Goal: Task Accomplishment & Management: Use online tool/utility

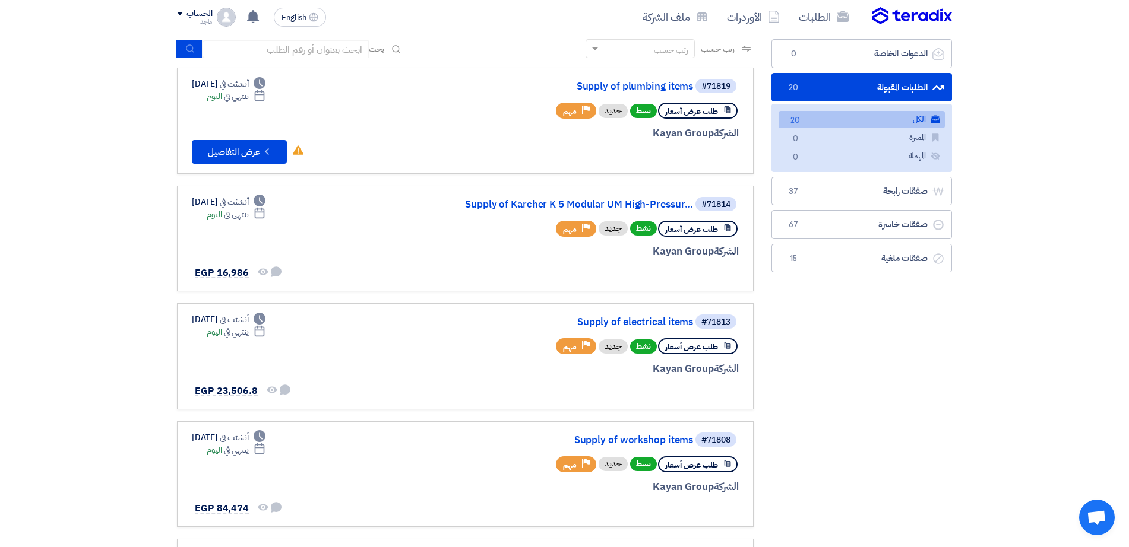
scroll to position [34, 0]
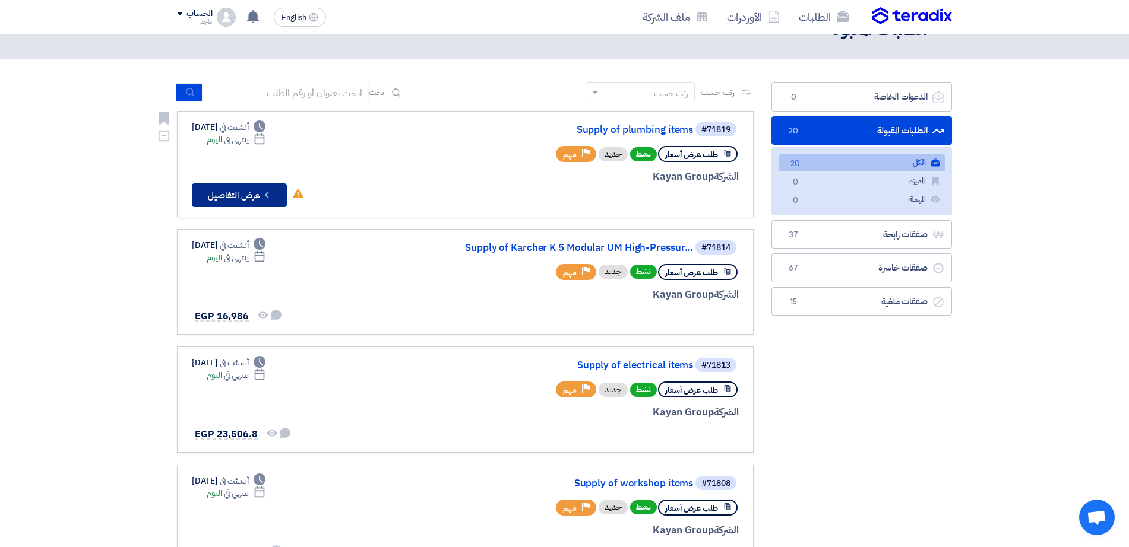
click at [259, 197] on button "Check details عرض التفاصيل" at bounding box center [239, 195] width 95 height 24
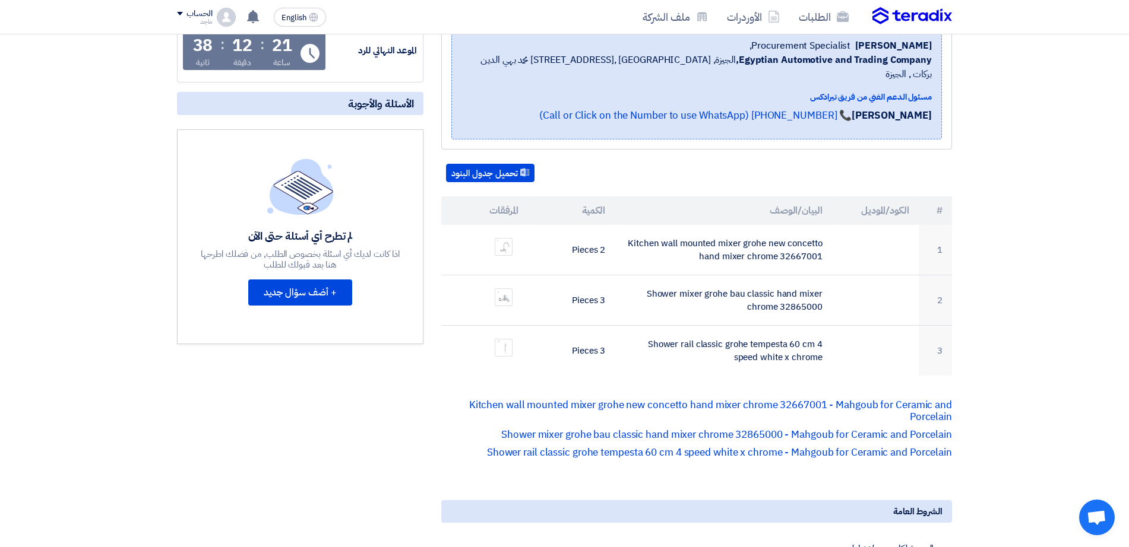
scroll to position [207, 0]
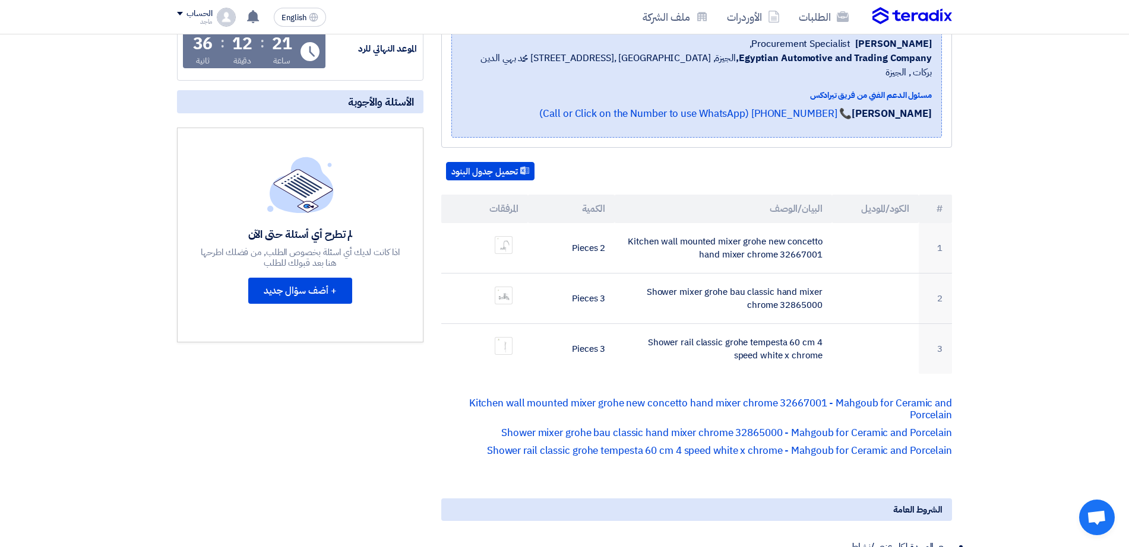
drag, startPoint x: 1128, startPoint y: 284, endPoint x: 1135, endPoint y: 268, distance: 17.5
click at [1128, 268] on html "الطلبات الأوردرات ملف الشركة English EN تم ترسية طلب Supply of data sockets Leg…" at bounding box center [564, 505] width 1129 height 1424
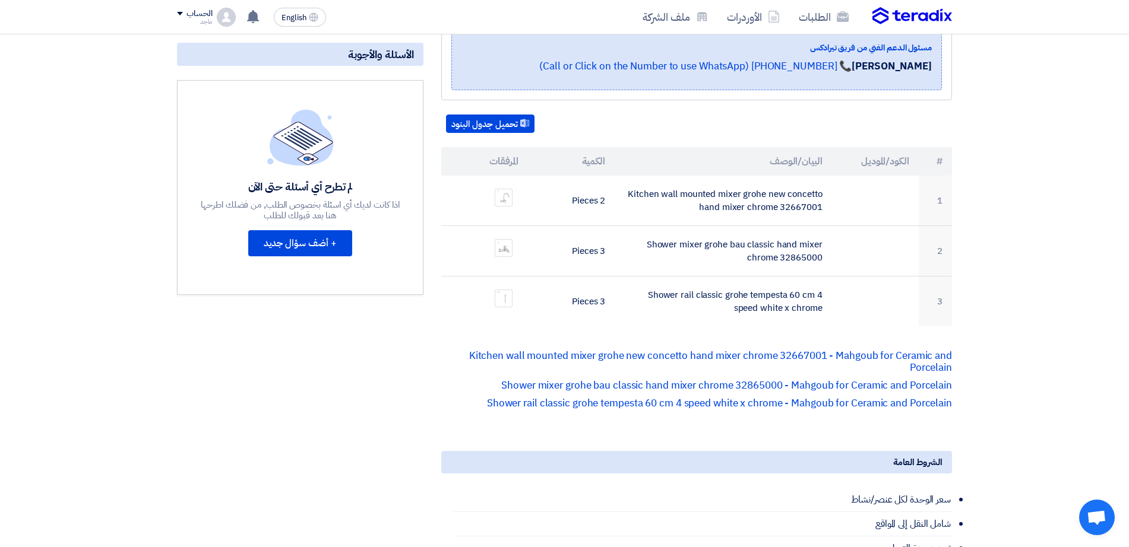
scroll to position [274, 0]
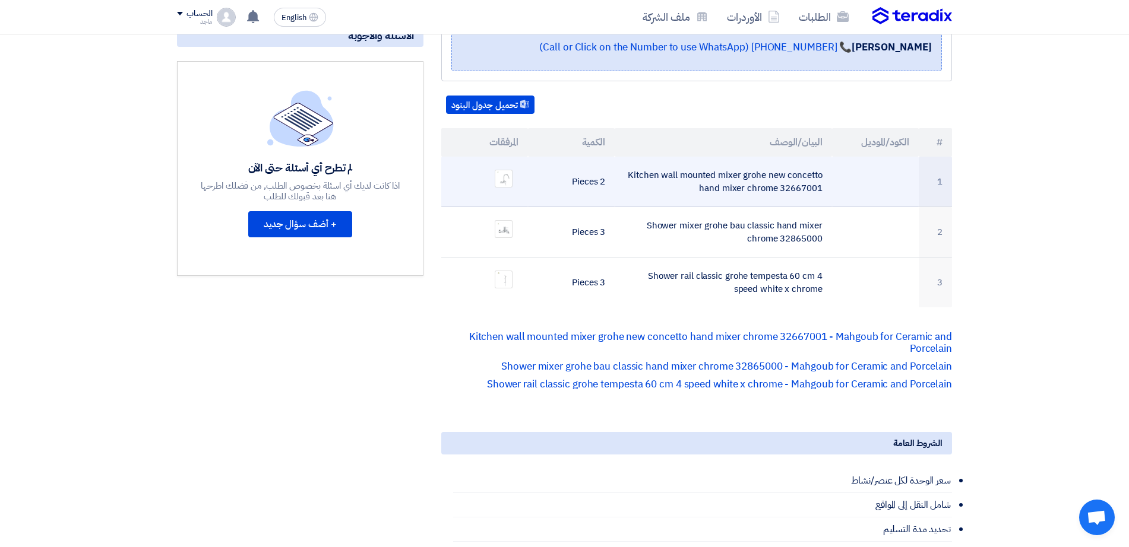
click at [756, 174] on td "Kitchen wall mounted mixer grohe new concetto hand mixer chrome 32667001" at bounding box center [722, 182] width 217 height 50
click at [869, 171] on td at bounding box center [875, 182] width 87 height 50
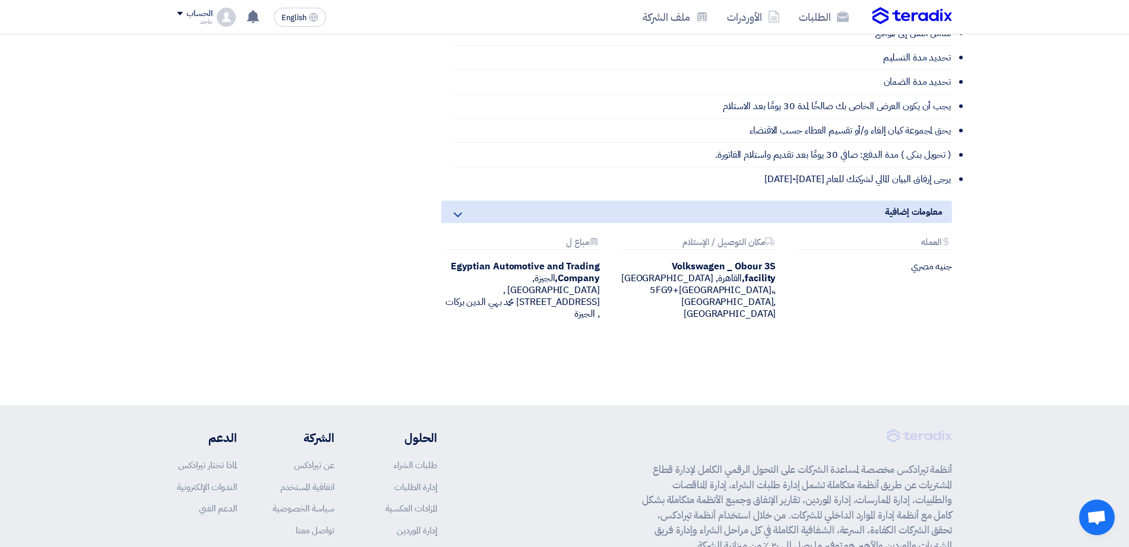
scroll to position [0, 0]
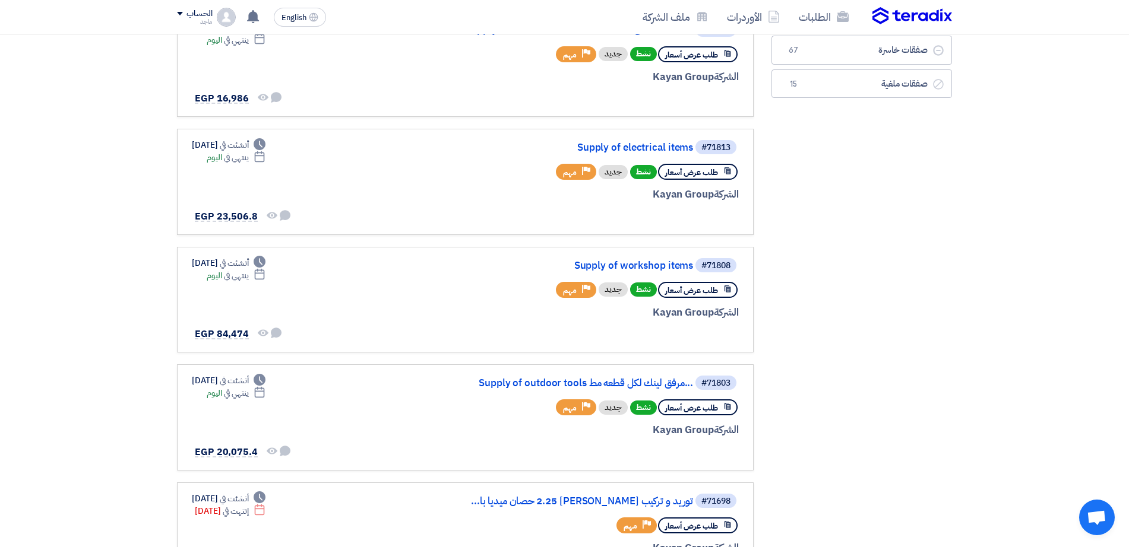
scroll to position [314, 0]
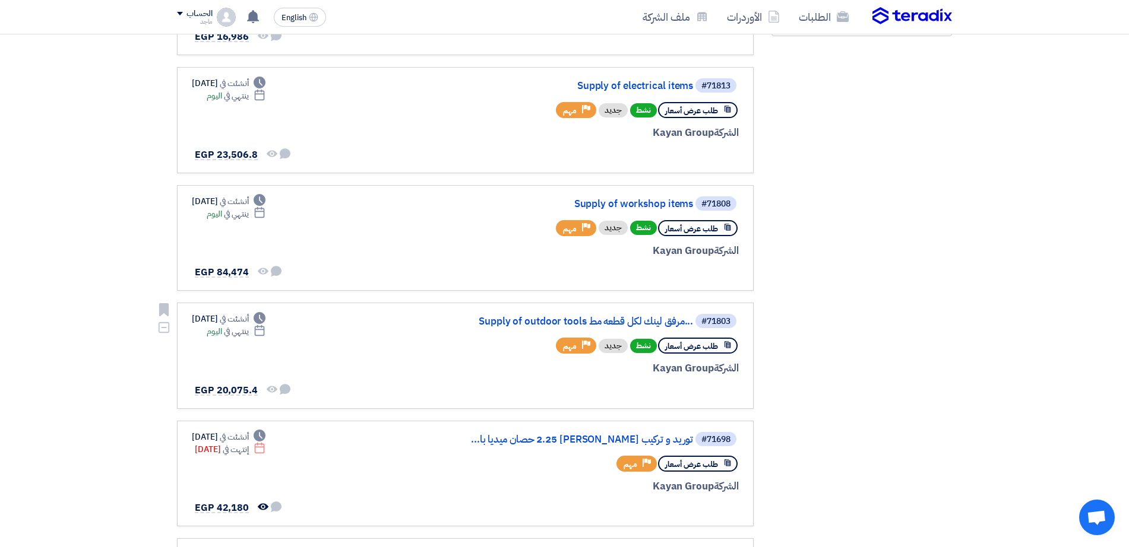
click at [386, 342] on div "#71803 Supply of outdoor tools مرفق لينك لكل قطعه مط... طلب عرض أسعار نشط جديد …" at bounding box center [465, 356] width 547 height 86
click at [440, 359] on div "#71803 Supply of outdoor tools مرفق لينك لكل قطعه مط... طلب عرض أسعار نشط جديد …" at bounding box center [465, 356] width 547 height 86
click at [538, 321] on link "Supply of outdoor tools مرفق لينك لكل قطعه مط..." at bounding box center [573, 321] width 237 height 11
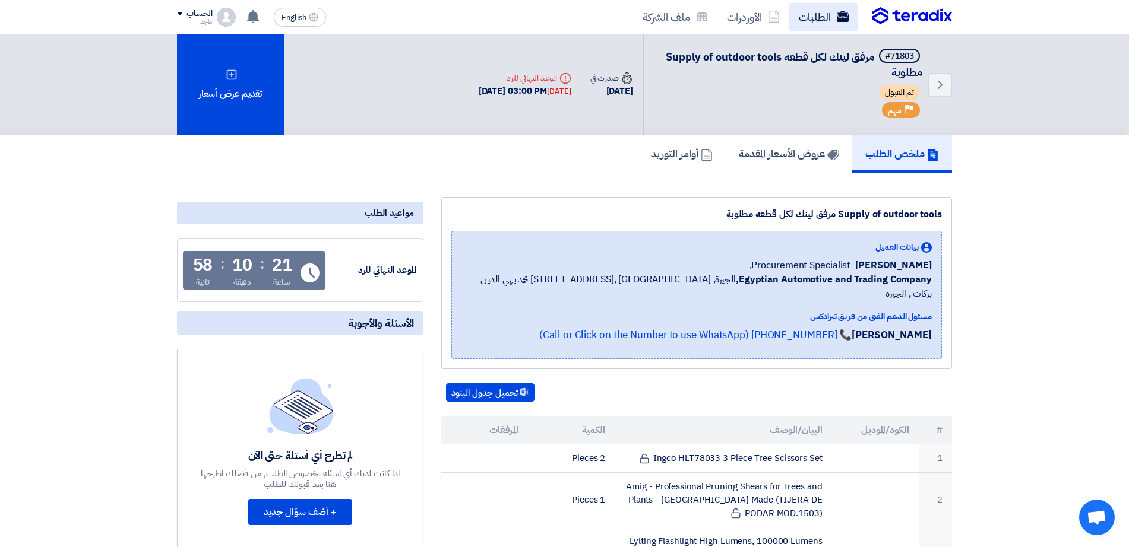
click at [812, 23] on link "الطلبات" at bounding box center [823, 17] width 69 height 28
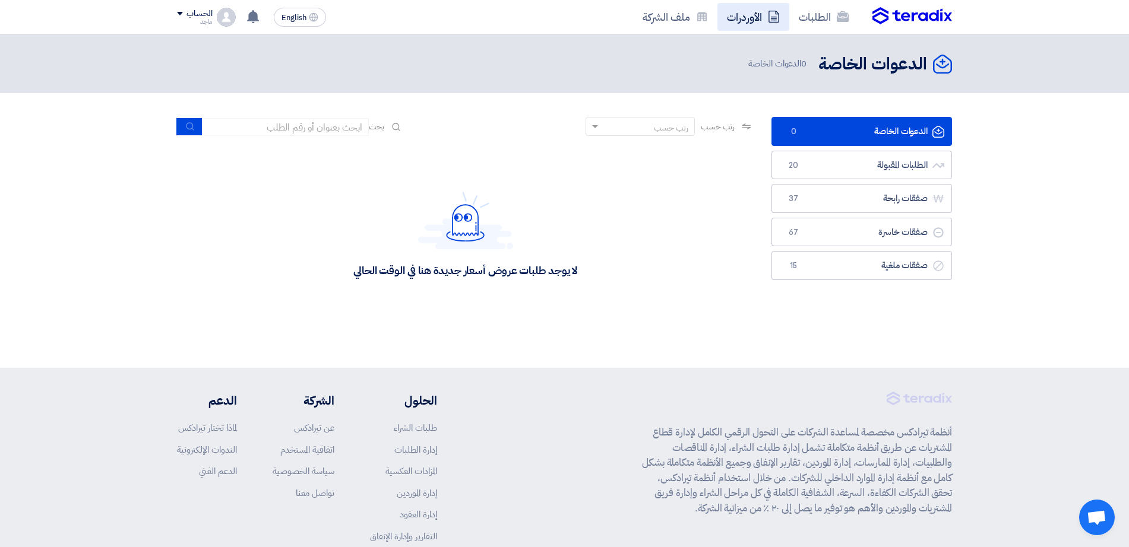
click at [740, 14] on link "الأوردرات" at bounding box center [753, 17] width 72 height 28
